Goal: Task Accomplishment & Management: Manage account settings

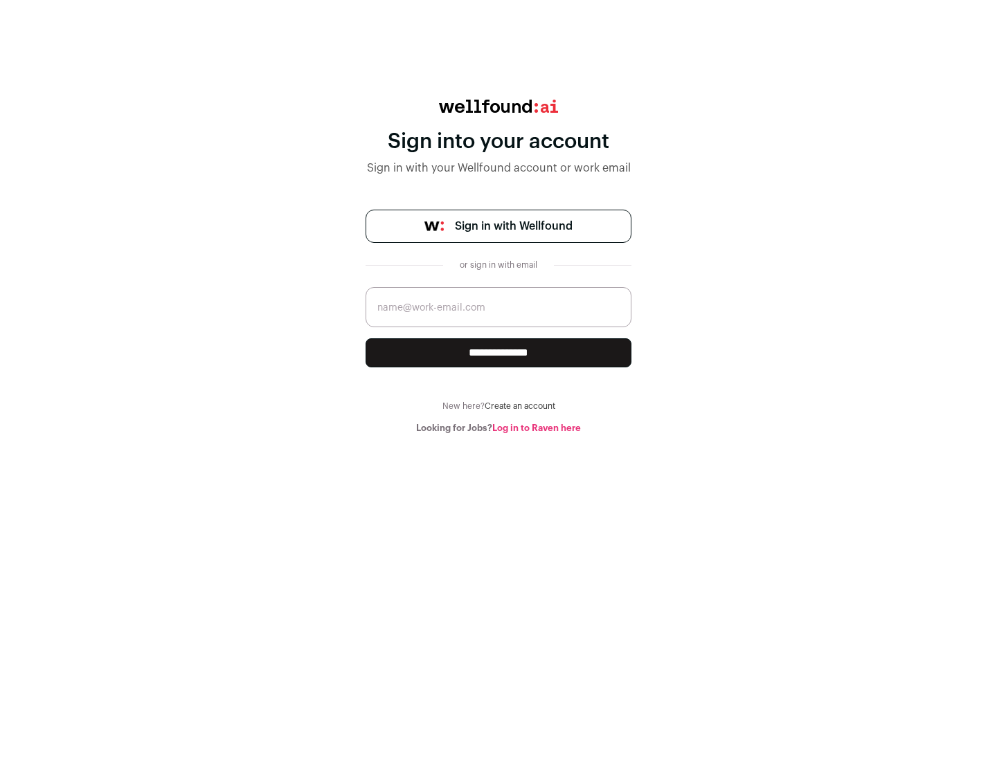
click at [513, 226] on span "Sign in with Wellfound" at bounding box center [514, 226] width 118 height 17
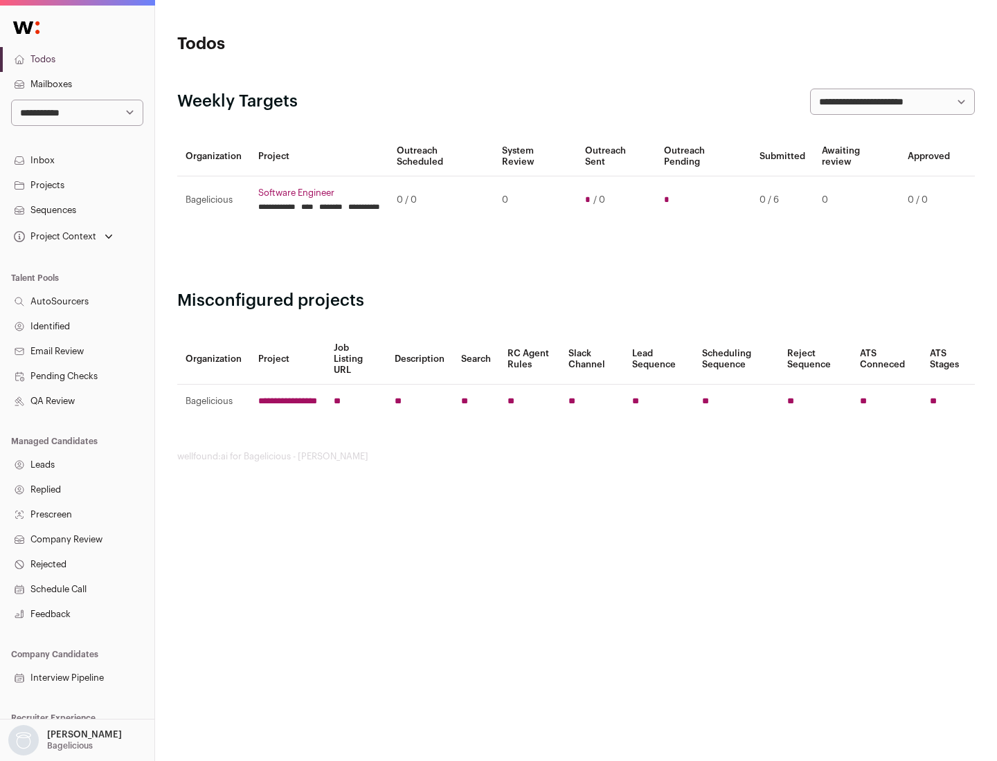
click at [77, 185] on link "Projects" at bounding box center [77, 185] width 154 height 25
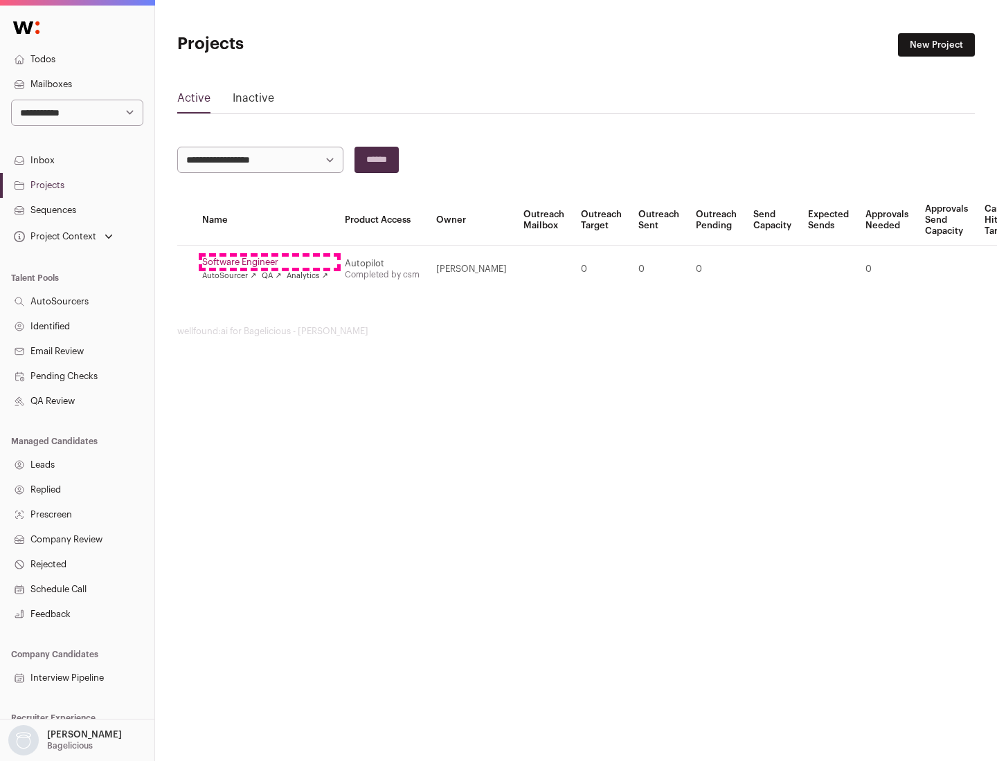
click at [269, 262] on link "Software Engineer" at bounding box center [265, 262] width 126 height 11
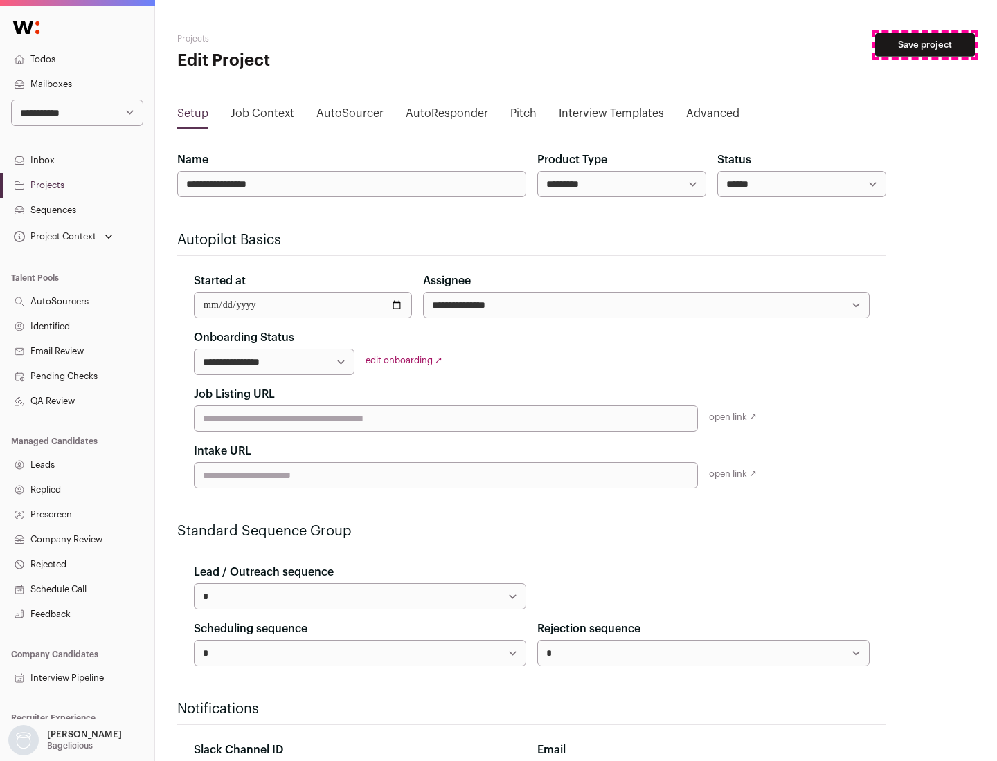
click at [925, 45] on button "Save project" at bounding box center [925, 45] width 100 height 24
